Goal: Task Accomplishment & Management: Complete application form

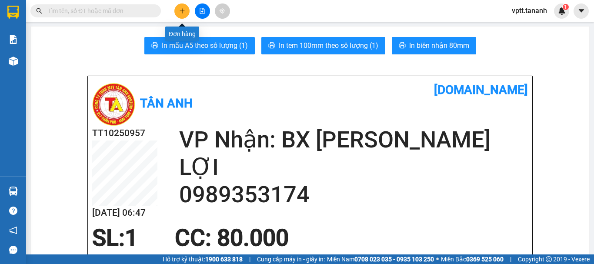
click at [181, 7] on button at bounding box center [181, 10] width 15 height 15
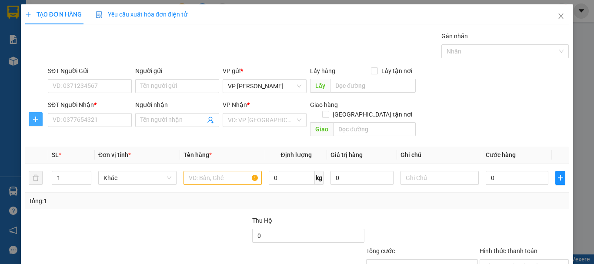
click at [39, 120] on icon "plus" at bounding box center [35, 119] width 7 height 7
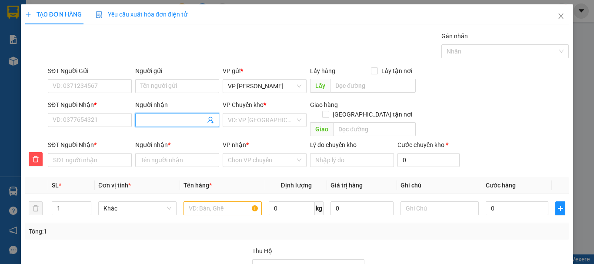
click at [150, 123] on input "Người nhận" at bounding box center [172, 120] width 65 height 10
type input "Q"
type input "QU"
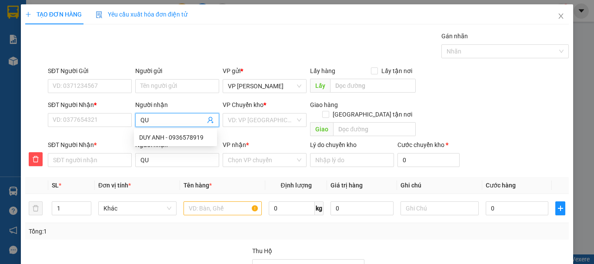
type input "QUO"
type input "QUÔ"
type input "QUÔC"
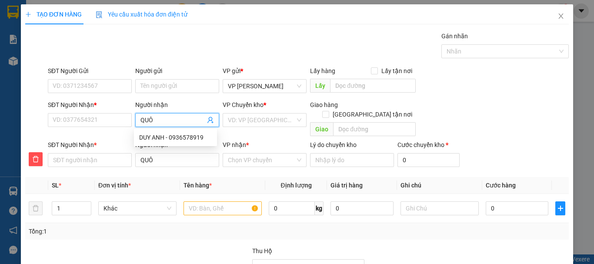
type input "QUÔC"
type input "QUỐC"
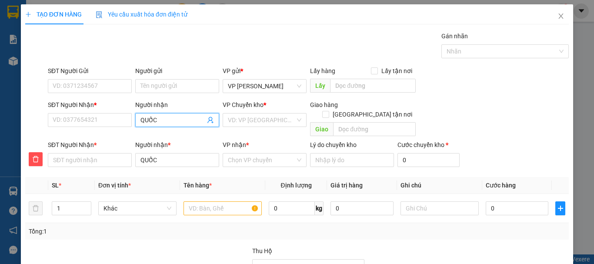
type input "QUỐC G"
type input "QUỐC"
type input "QUỐC H"
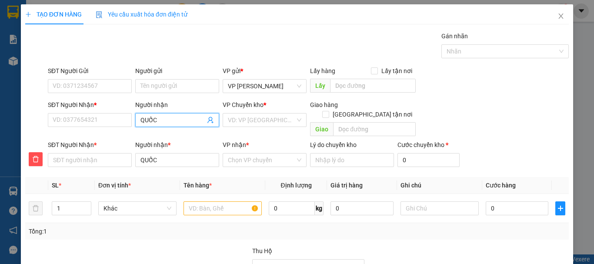
type input "QUỐC H"
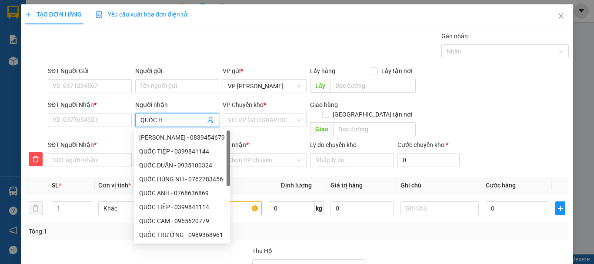
type input "QUỐC HU"
type input "QUỐC HUN"
type input "QUỐC HUNG"
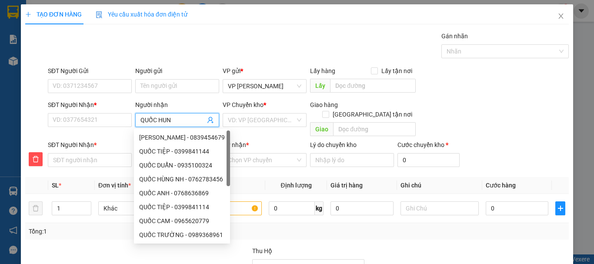
type input "QUỐC HUNG"
type input "QUỐC HÙNG"
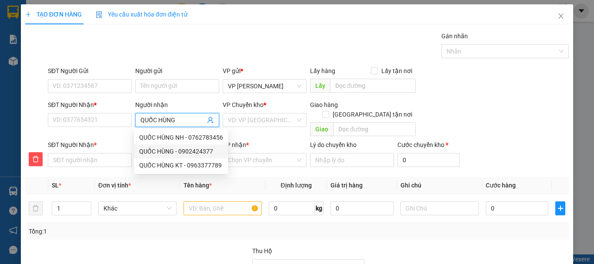
click at [182, 151] on div "QUỐC HÙNG - 0902424377" at bounding box center [181, 152] width 84 height 10
type input "0902424377"
type input "QUỐC HÙNG"
type input "0902424377"
type input "QUỐC HÙNG"
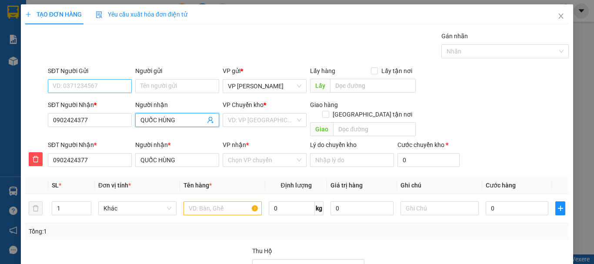
type input "QUỐC HÙNG"
drag, startPoint x: 98, startPoint y: 85, endPoint x: 120, endPoint y: 92, distance: 22.8
click at [98, 87] on input "SĐT Người Gửi" at bounding box center [90, 86] width 84 height 14
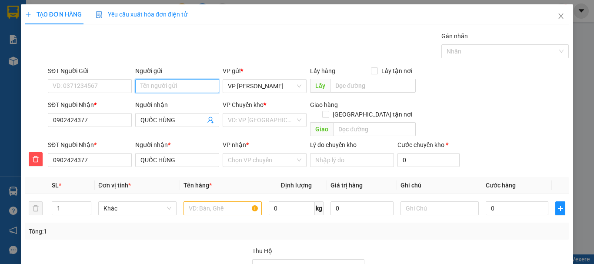
click at [145, 86] on input "Người gửi" at bounding box center [177, 86] width 84 height 14
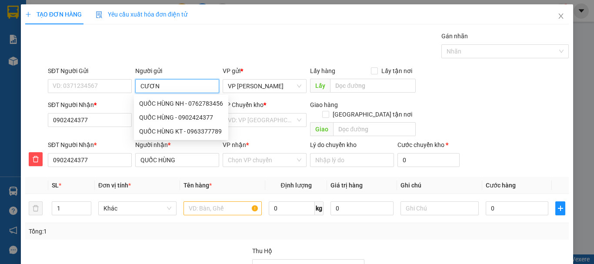
type input "CƯƠNG"
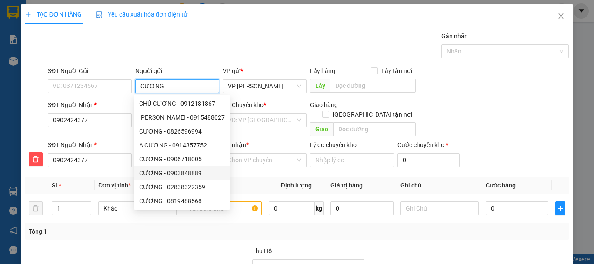
click at [184, 173] on div "CƯƠNG - 0903848889" at bounding box center [182, 173] width 86 height 10
type input "0903848889"
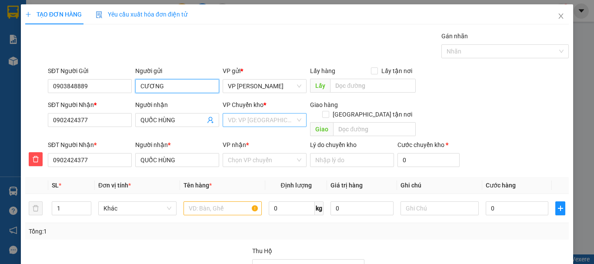
type input "CƯƠNG"
click at [261, 123] on input "search" at bounding box center [261, 119] width 67 height 13
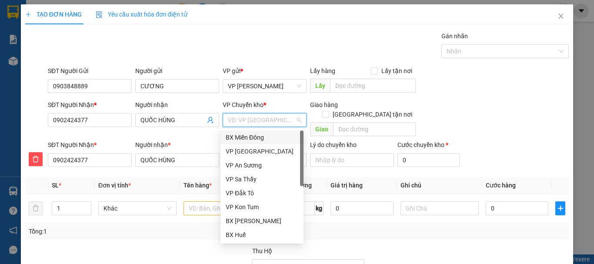
click at [258, 137] on div "BX Miền Đông" at bounding box center [262, 138] width 73 height 10
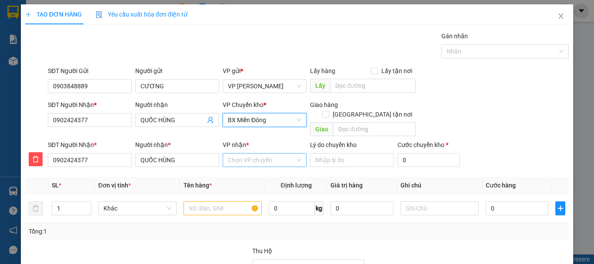
click at [252, 153] on input "VP nhận *" at bounding box center [261, 159] width 67 height 13
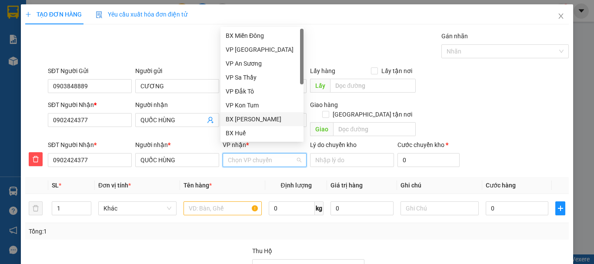
click at [266, 118] on div "BX [PERSON_NAME]" at bounding box center [262, 119] width 73 height 10
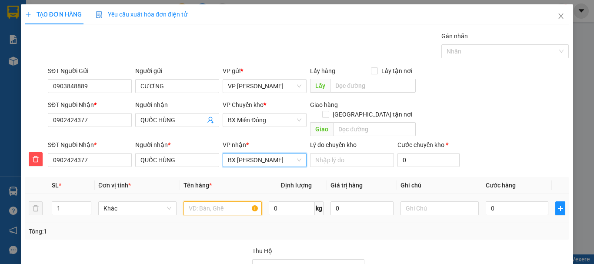
click at [213, 201] on input "text" at bounding box center [222, 208] width 78 height 14
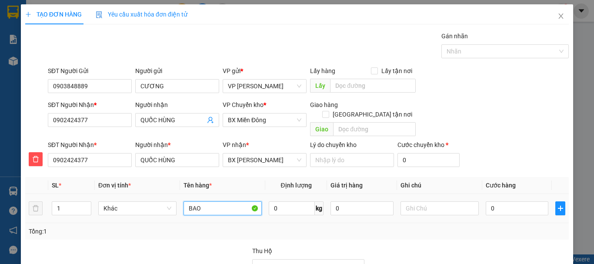
type input "BAO"
type input "5"
type input "50"
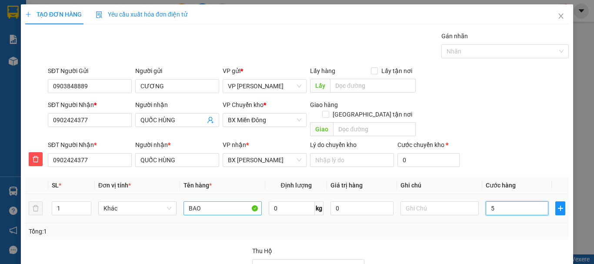
type input "50"
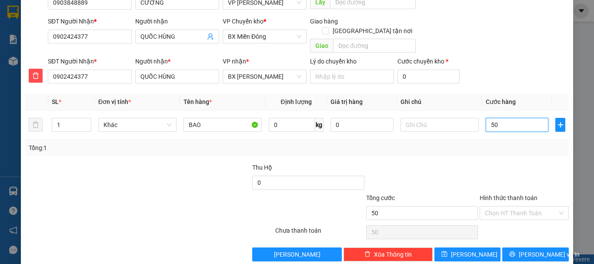
scroll to position [88, 0]
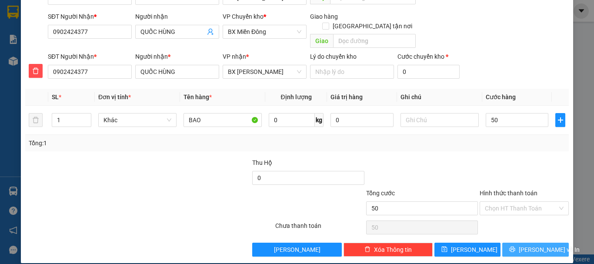
type input "50.000"
click at [535, 245] on span "[PERSON_NAME] và In" at bounding box center [549, 250] width 61 height 10
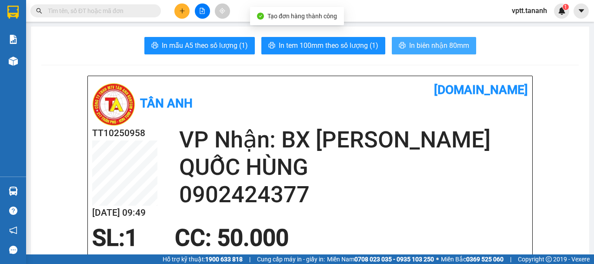
click at [439, 46] on span "In biên nhận 80mm" at bounding box center [439, 45] width 60 height 11
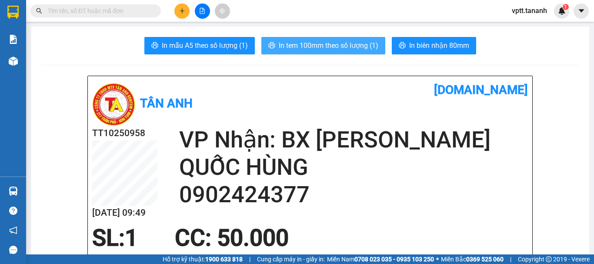
click at [341, 47] on span "In tem 100mm theo số lượng (1)" at bounding box center [329, 45] width 100 height 11
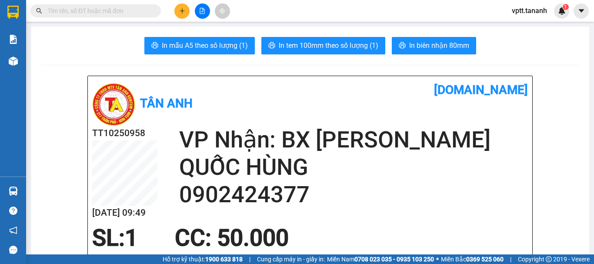
click at [185, 13] on icon "plus" at bounding box center [182, 11] width 6 height 6
